Goal: Purchase product/service

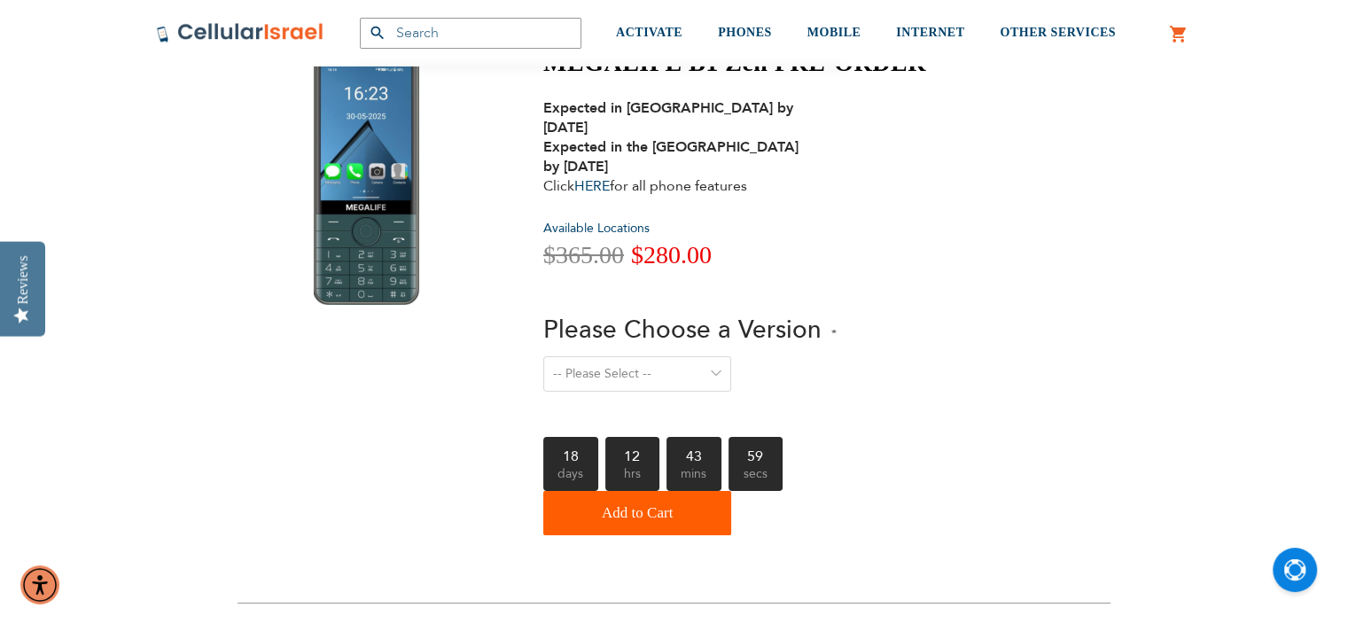
scroll to position [106, 0]
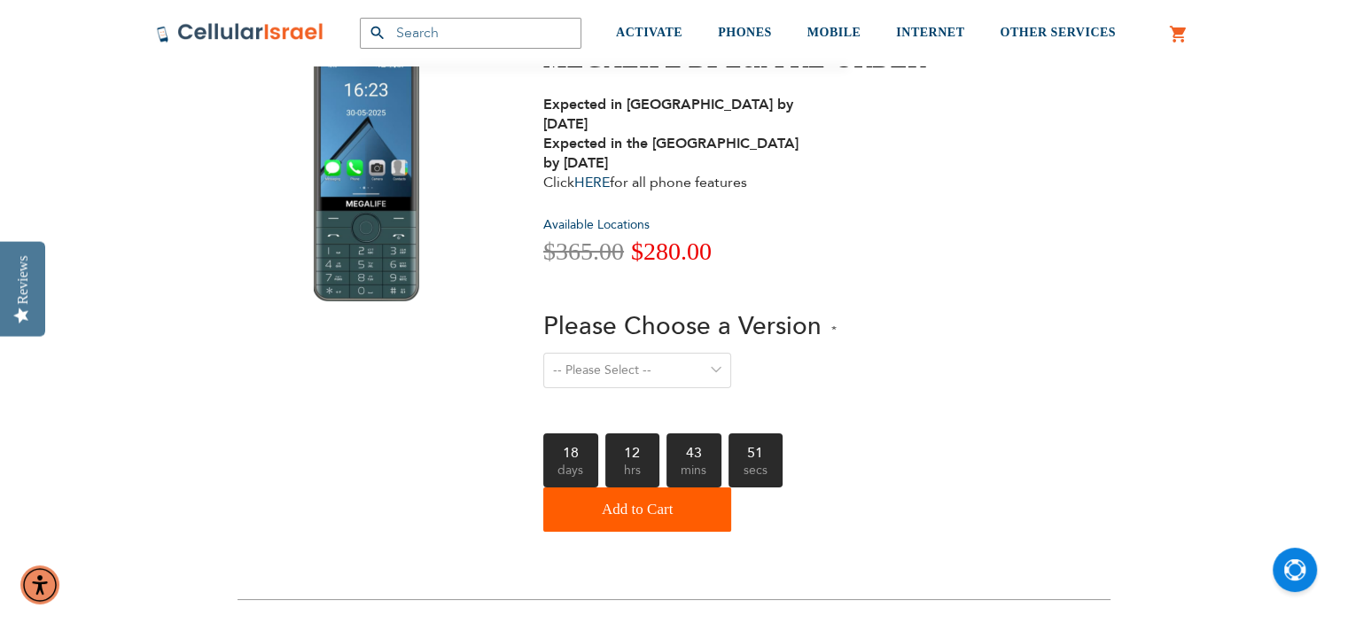
click at [709, 353] on select "-- Please Select -- Level 1. Filtered Email only Level 2. Email + Banking Level…" at bounding box center [637, 370] width 188 height 35
drag, startPoint x: 656, startPoint y: 382, endPoint x: 715, endPoint y: 350, distance: 67.4
click at [715, 353] on select "-- Please Select -- Level 1. Filtered Email only Level 2. Email + Banking Level…" at bounding box center [637, 370] width 188 height 35
click at [543, 353] on select "-- Please Select -- Level 1. Filtered Email only Level 2. Email + Banking Level…" at bounding box center [637, 370] width 188 height 35
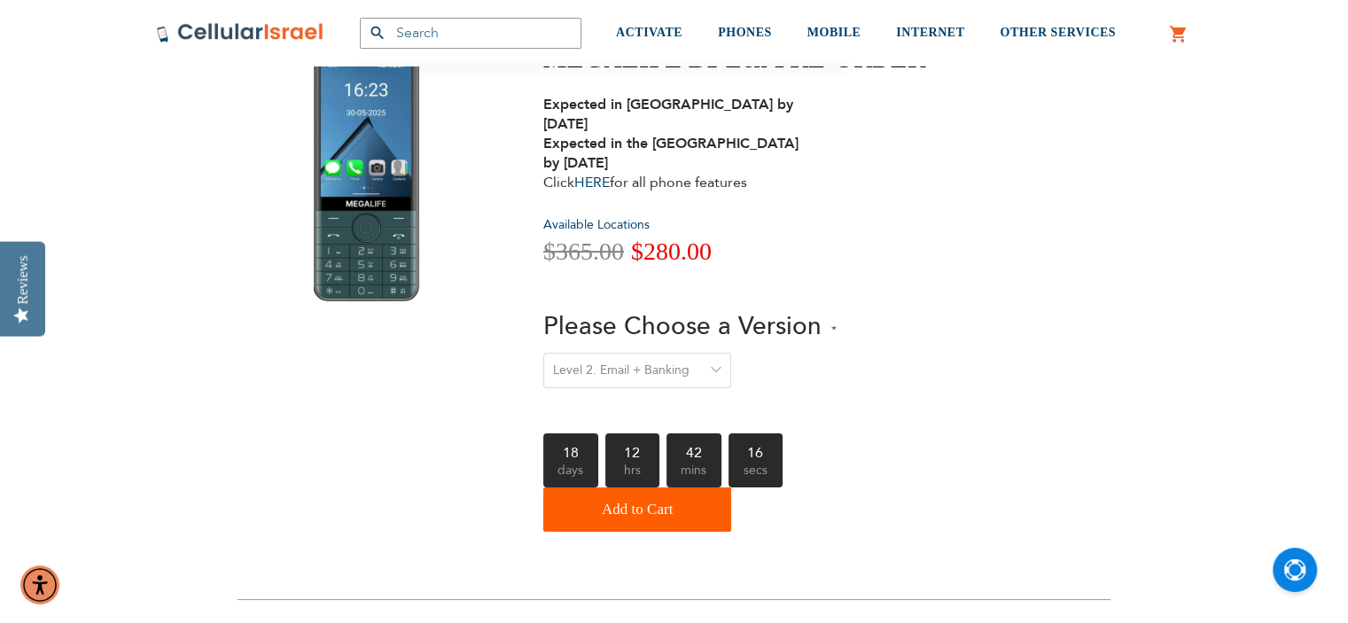
select select "Level 1. Filtered Email only"
select select
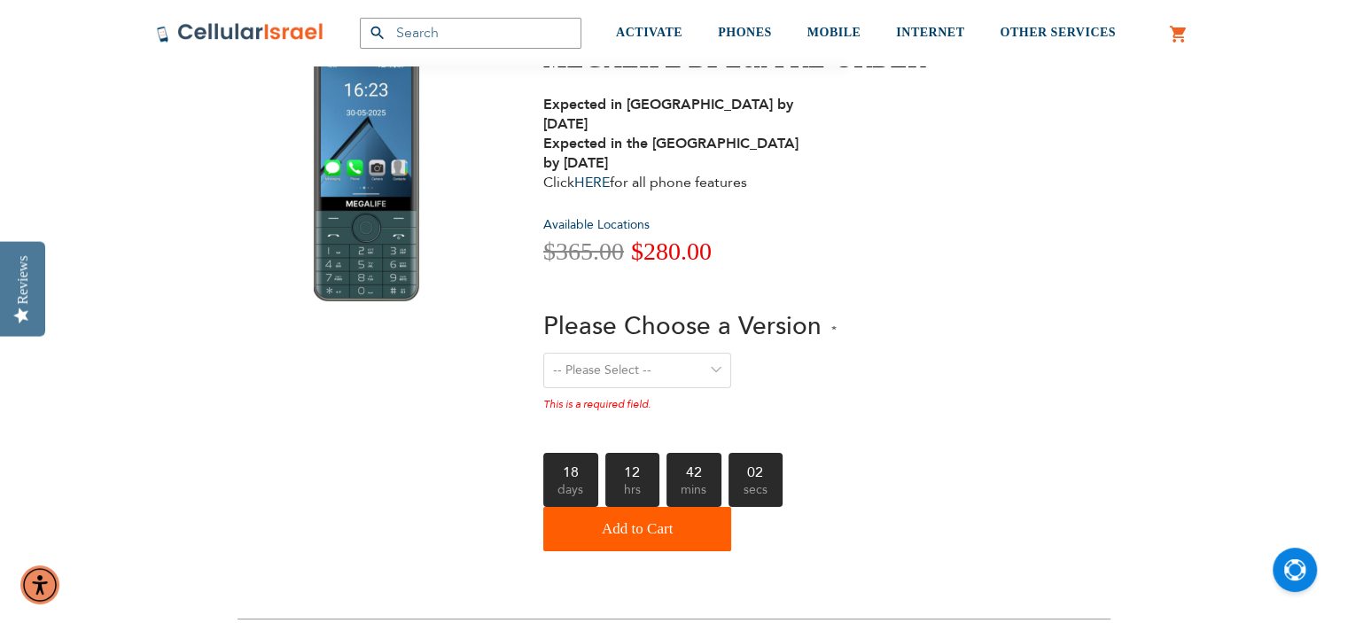
click at [720, 353] on select "-- Please Select -- Level 1. Filtered Email only Level 2. Email + Banking Level…" at bounding box center [637, 370] width 188 height 35
click at [1003, 258] on div "MEGALIFE B1 Zen PRE-ORDER Expected in [GEOGRAPHIC_DATA] by [DATE] Expected in t…" at bounding box center [674, 301] width 873 height 515
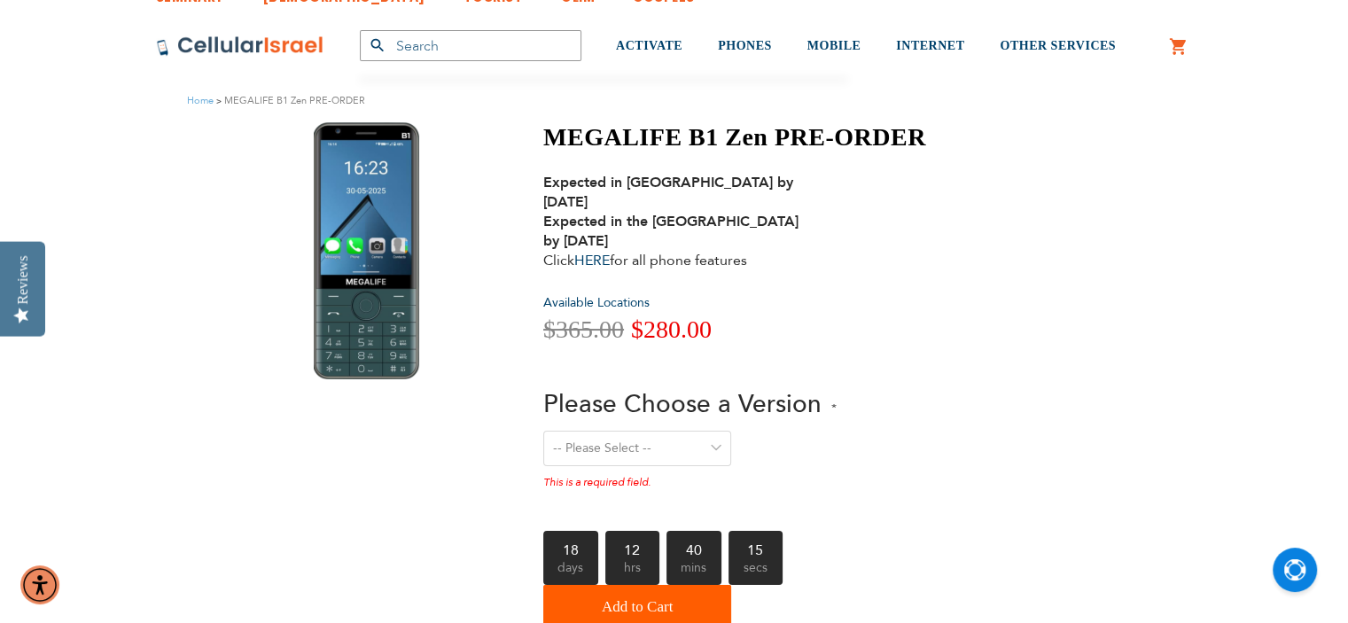
scroll to position [0, 0]
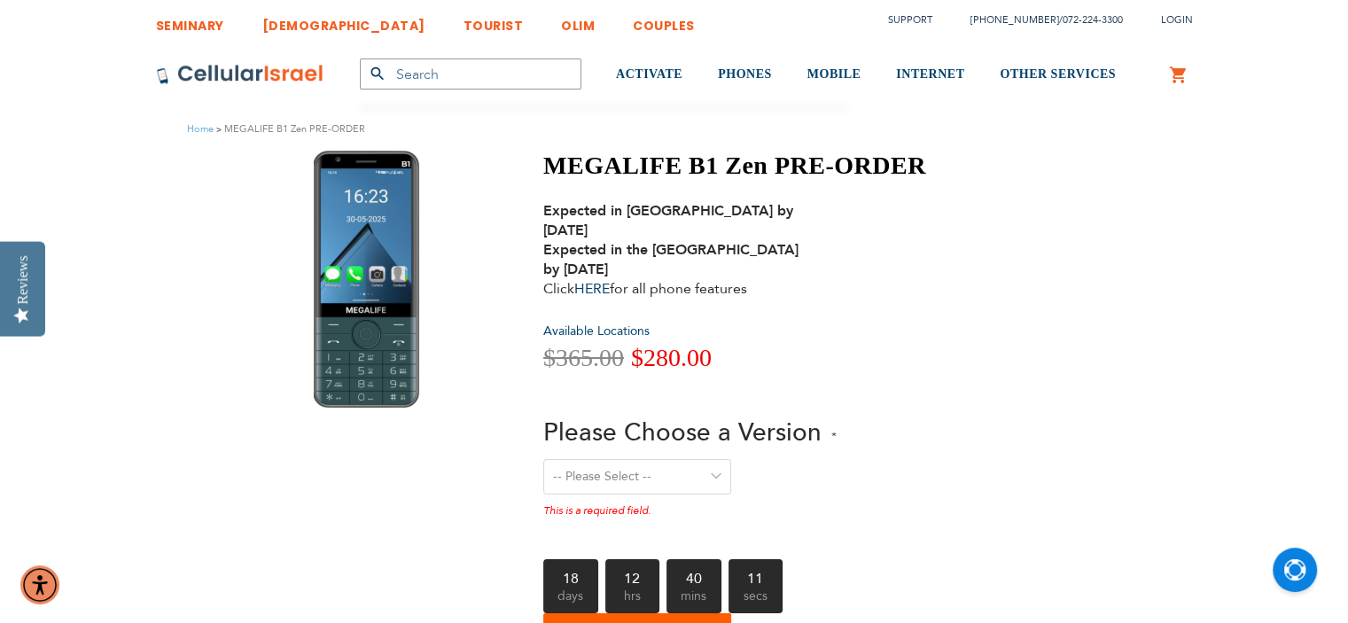
click at [291, 31] on link "[DEMOGRAPHIC_DATA]" at bounding box center [343, 20] width 163 height 33
